Goal: Task Accomplishment & Management: Use online tool/utility

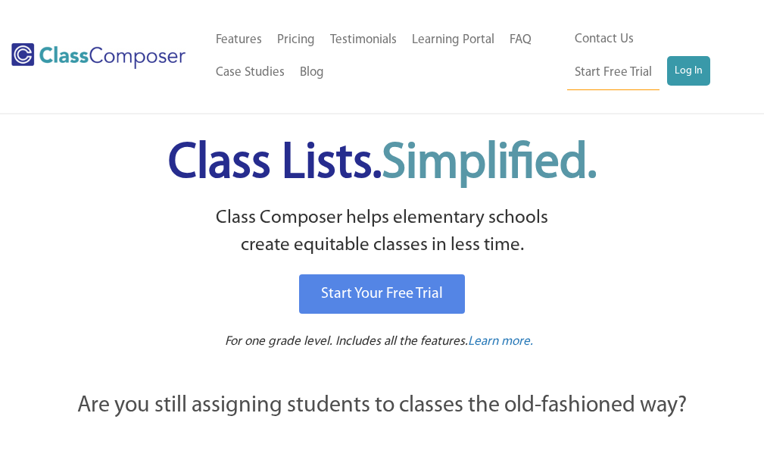
click at [586, 88] on div "Contact Us Start Free Trial Log In" at bounding box center [660, 56] width 186 height 67
click at [667, 81] on link "Log In" at bounding box center [688, 71] width 43 height 30
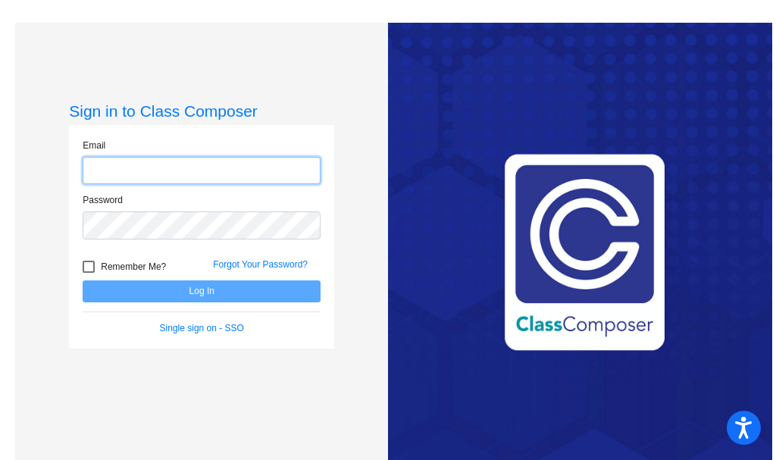
type input "[EMAIL_ADDRESS][DOMAIN_NAME]"
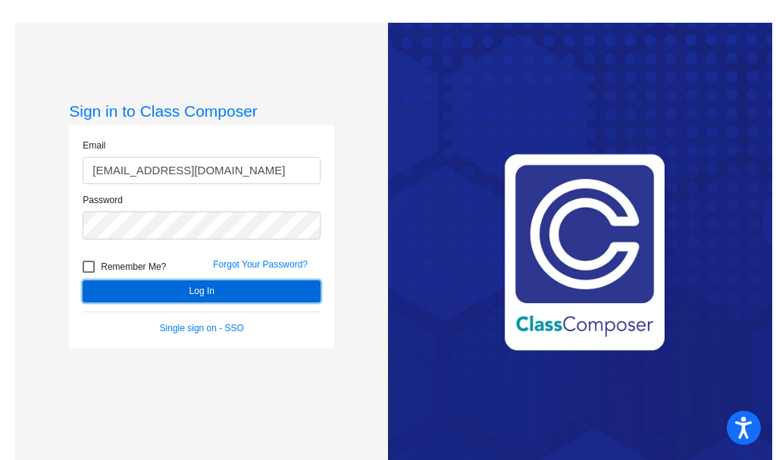
click at [225, 290] on button "Log In" at bounding box center [202, 291] width 238 height 22
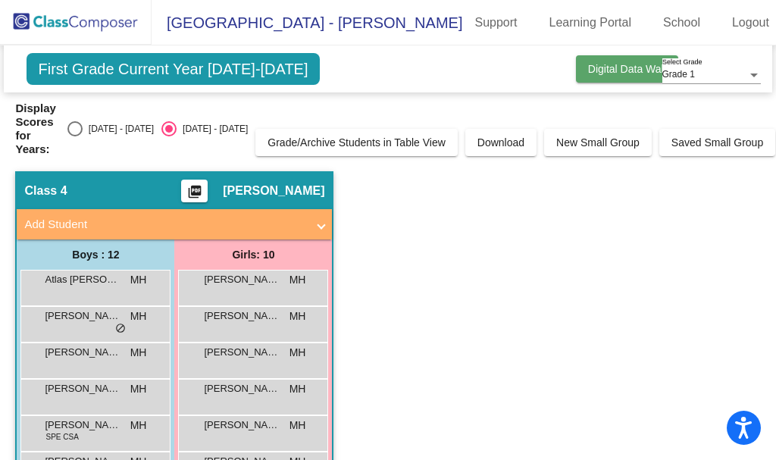
click at [617, 65] on span "Digital Data Wall" at bounding box center [627, 69] width 78 height 12
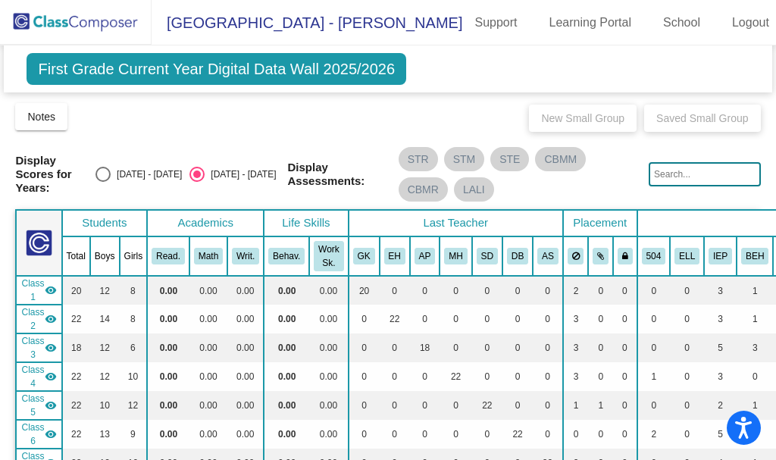
scroll to position [455, 0]
